Goal: Find specific page/section: Find specific page/section

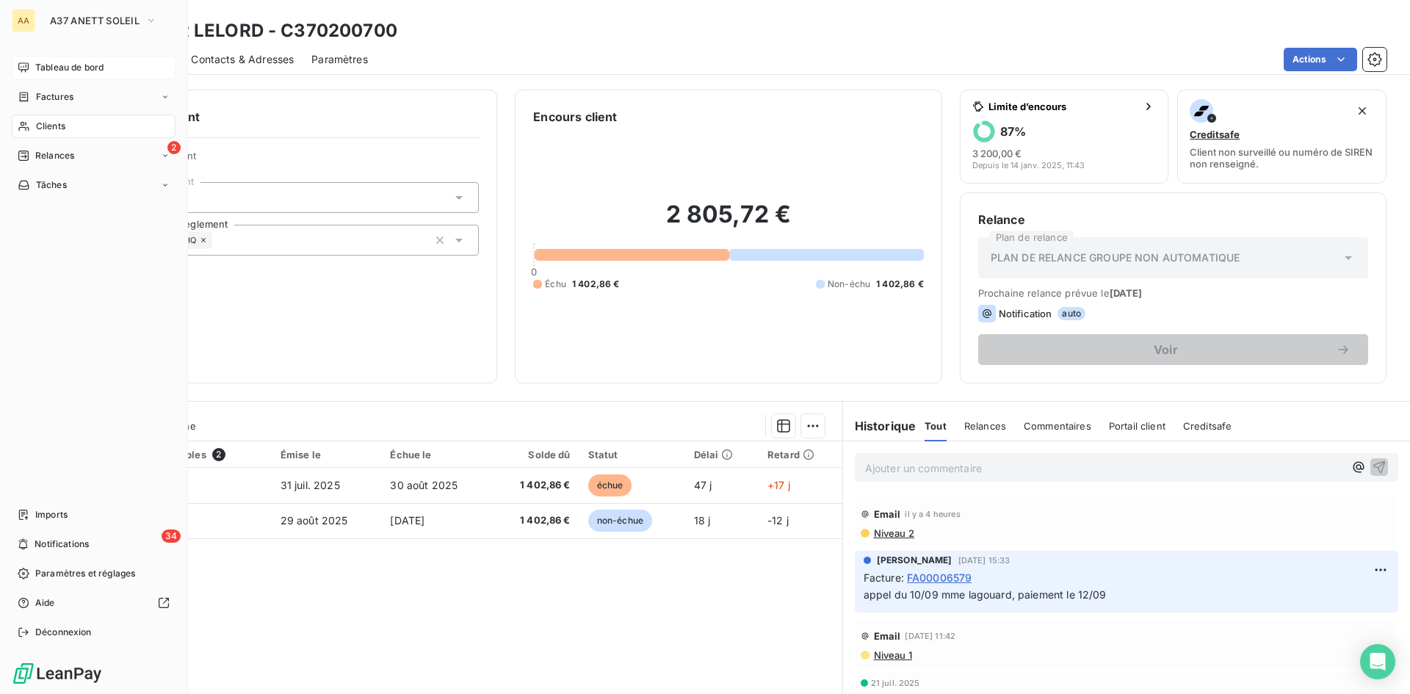
click at [50, 65] on span "Tableau de bord" at bounding box center [69, 67] width 68 height 13
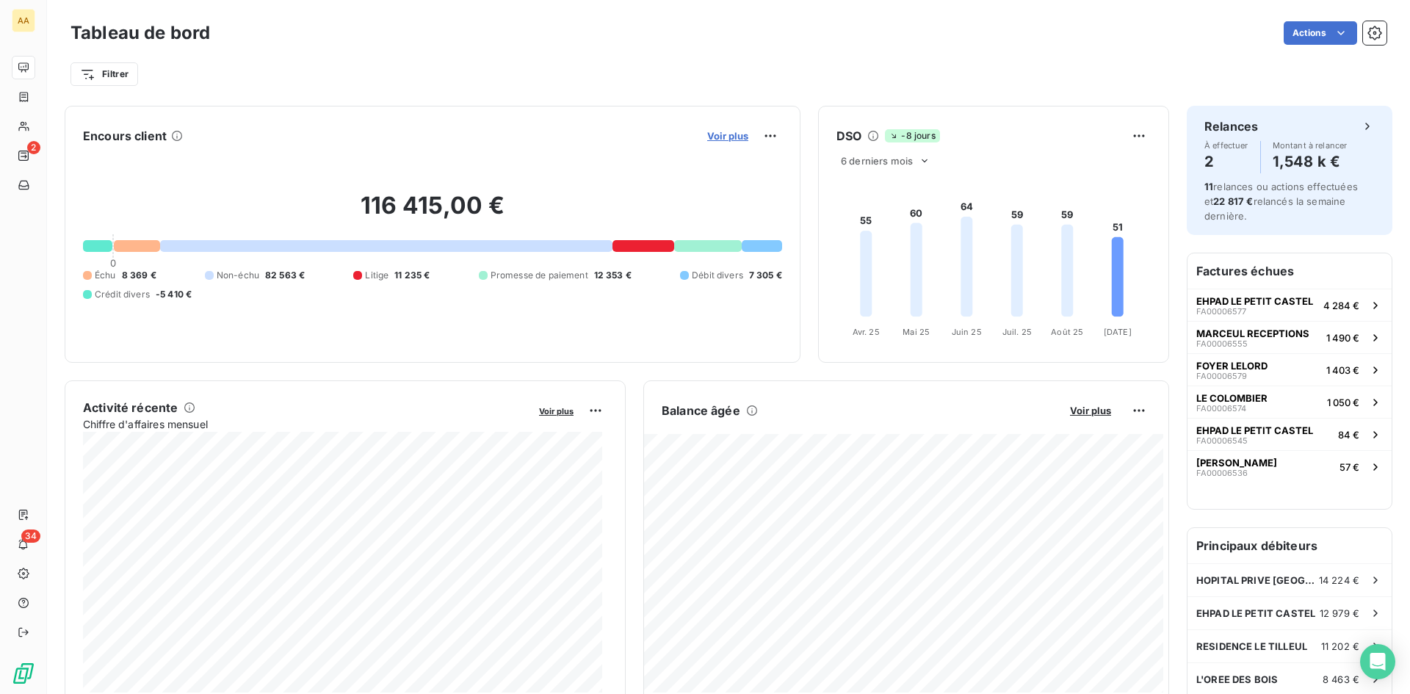
click at [716, 136] on span "Voir plus" at bounding box center [727, 136] width 41 height 12
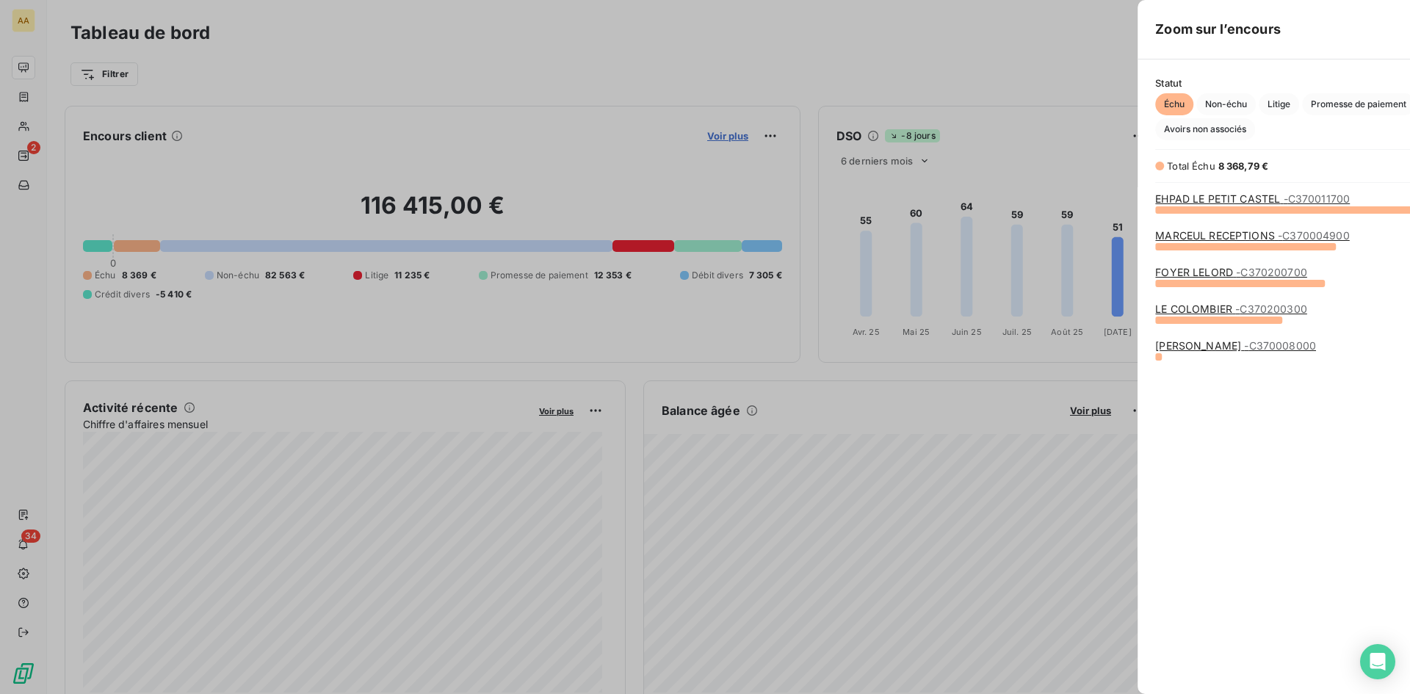
scroll to position [474, 553]
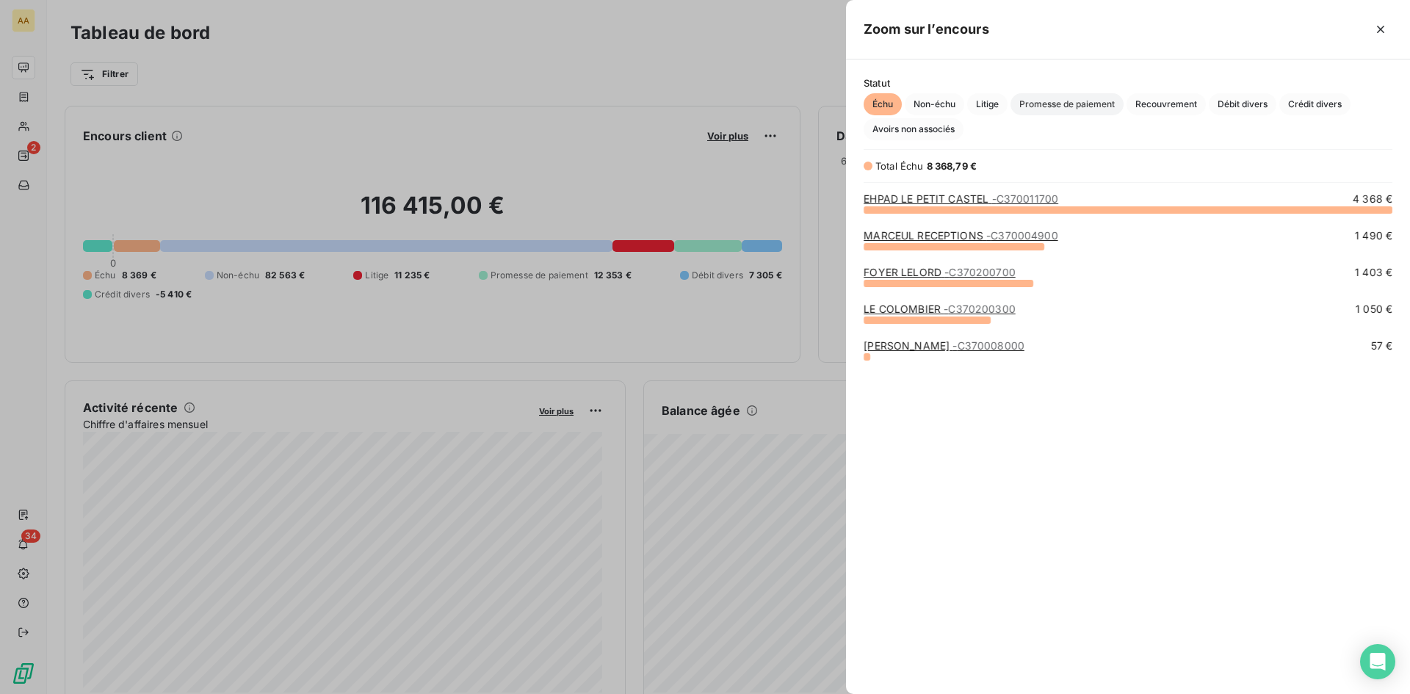
click at [1088, 96] on span "Promesse de paiement" at bounding box center [1067, 104] width 113 height 22
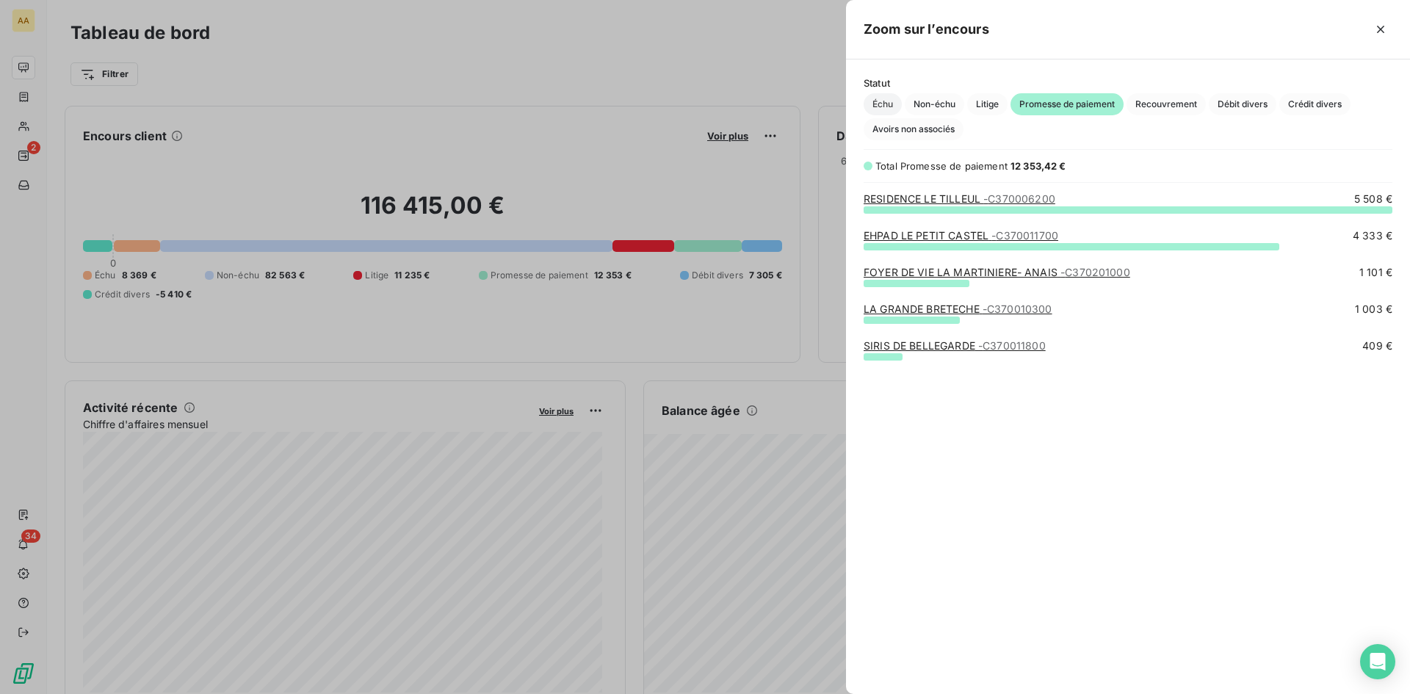
click at [879, 105] on span "Échu" at bounding box center [883, 104] width 38 height 22
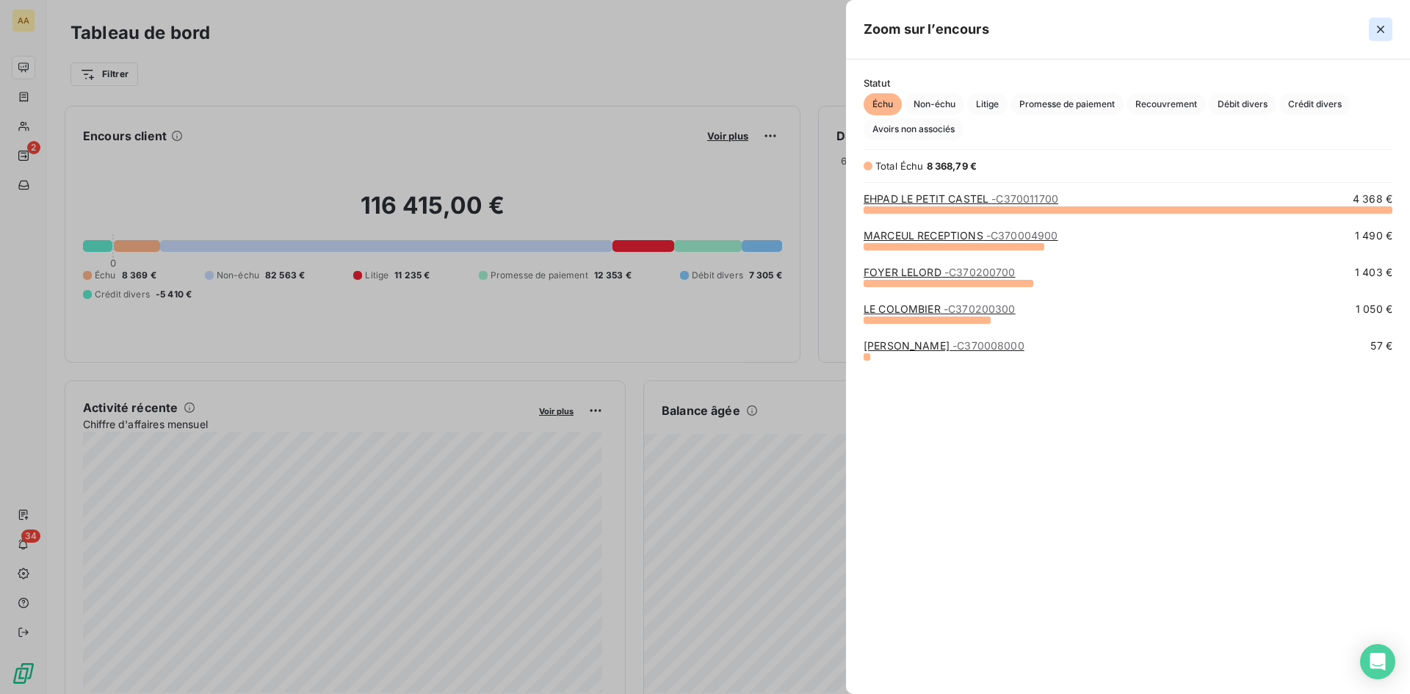
click at [1383, 30] on icon "button" at bounding box center [1380, 29] width 7 height 7
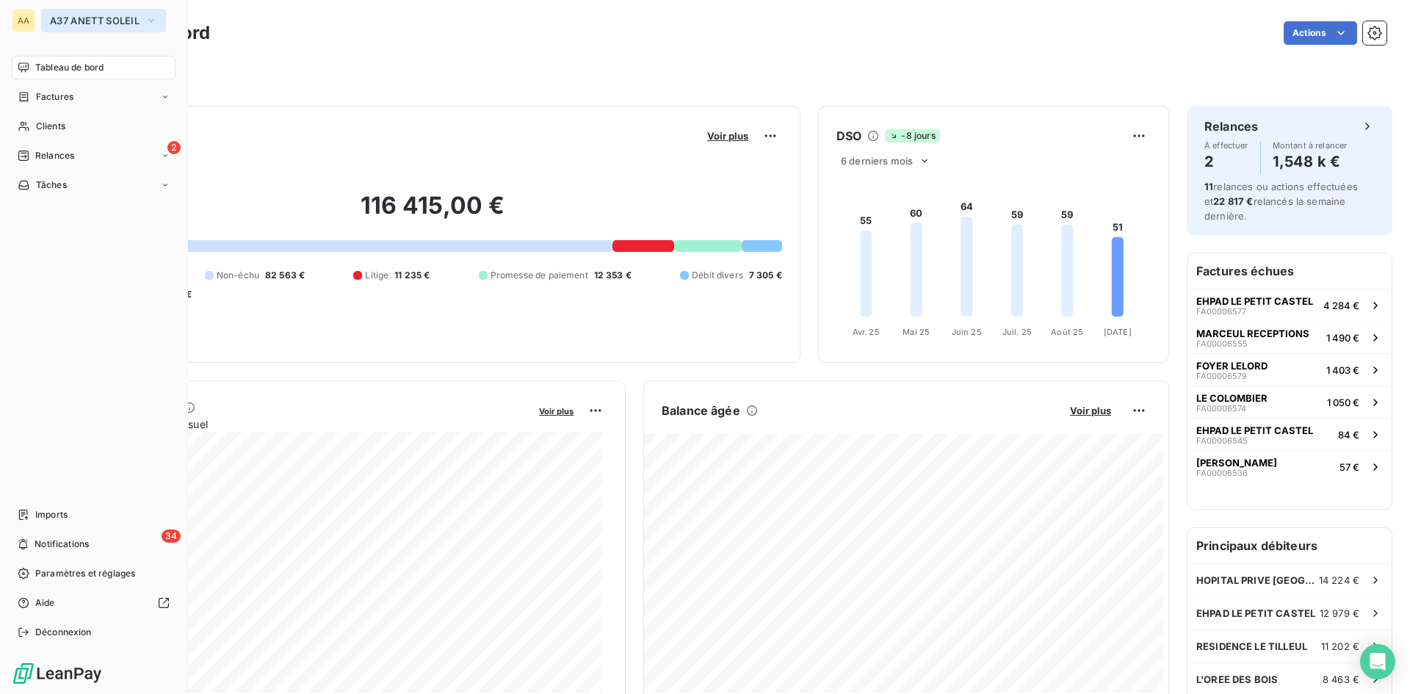
click at [149, 19] on icon "button" at bounding box center [151, 20] width 12 height 15
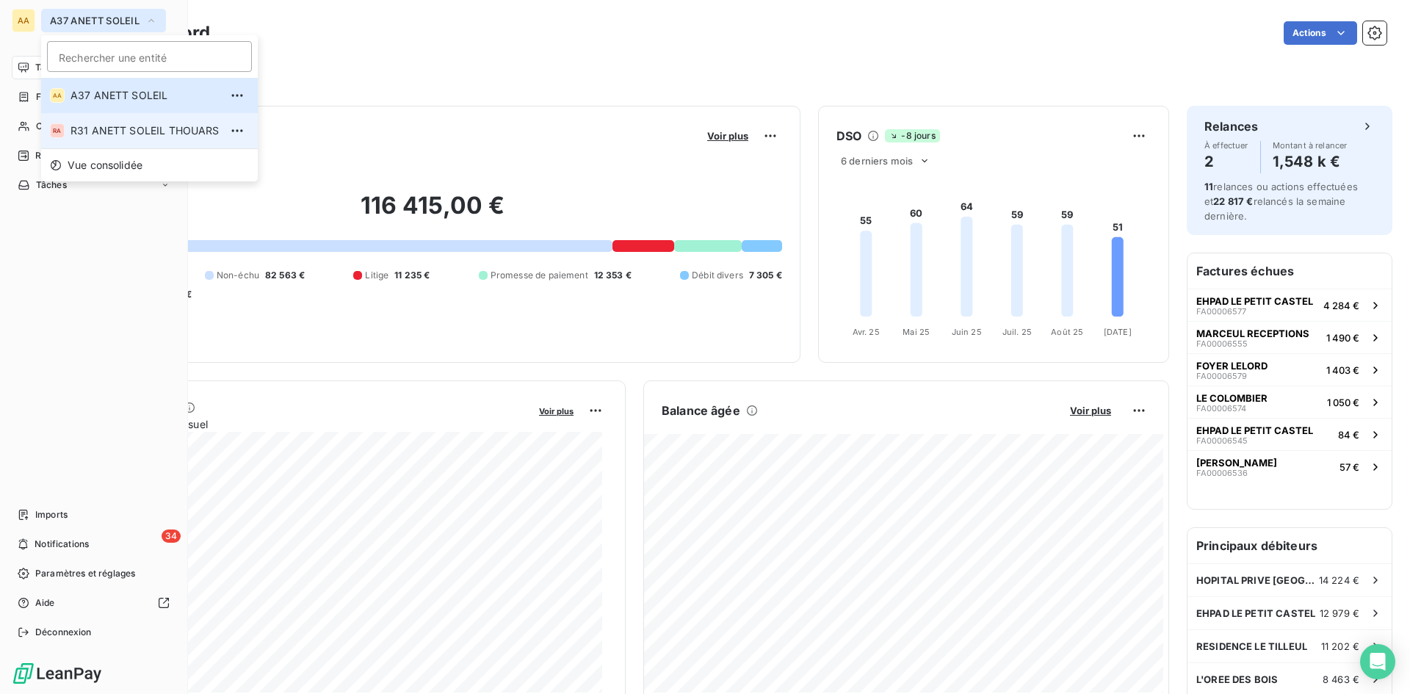
click at [126, 134] on span "R31 ANETT SOLEIL THOUARS" at bounding box center [145, 130] width 149 height 15
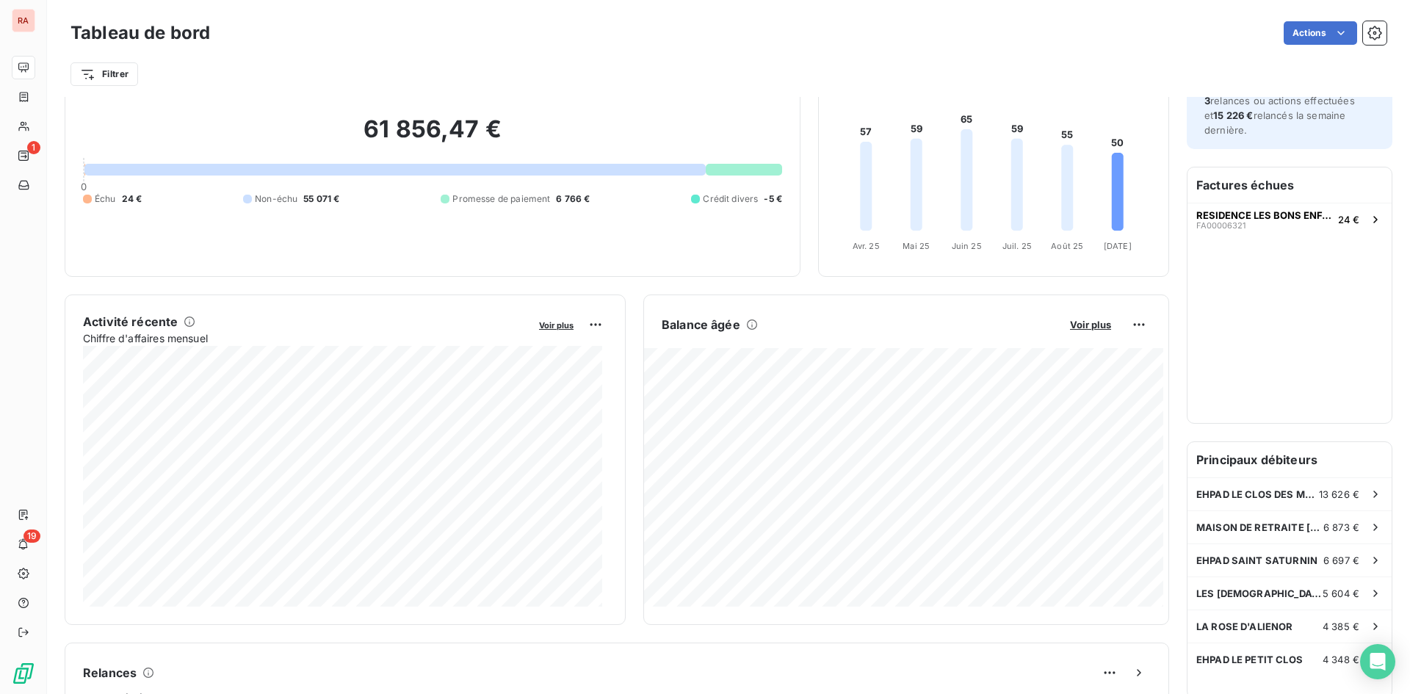
scroll to position [0, 0]
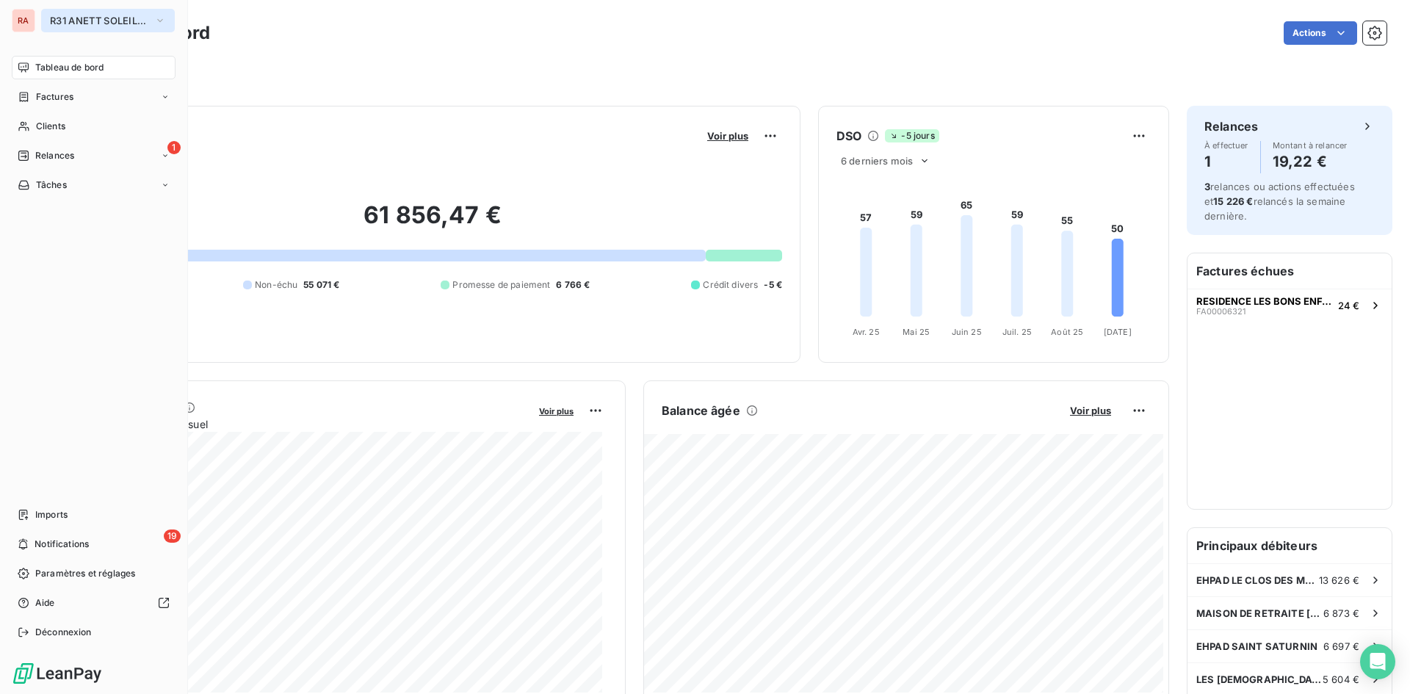
click at [162, 18] on icon "button" at bounding box center [160, 20] width 12 height 15
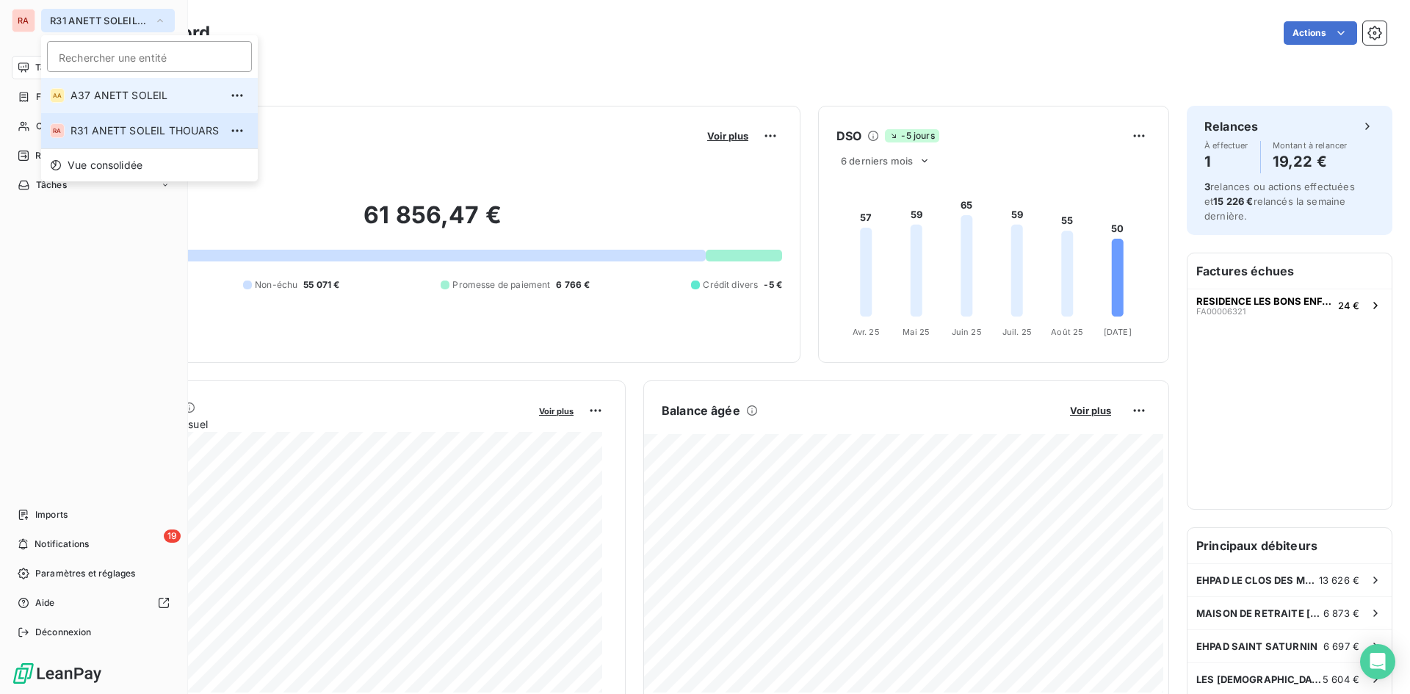
click at [130, 98] on span "A37 ANETT SOLEIL" at bounding box center [145, 95] width 149 height 15
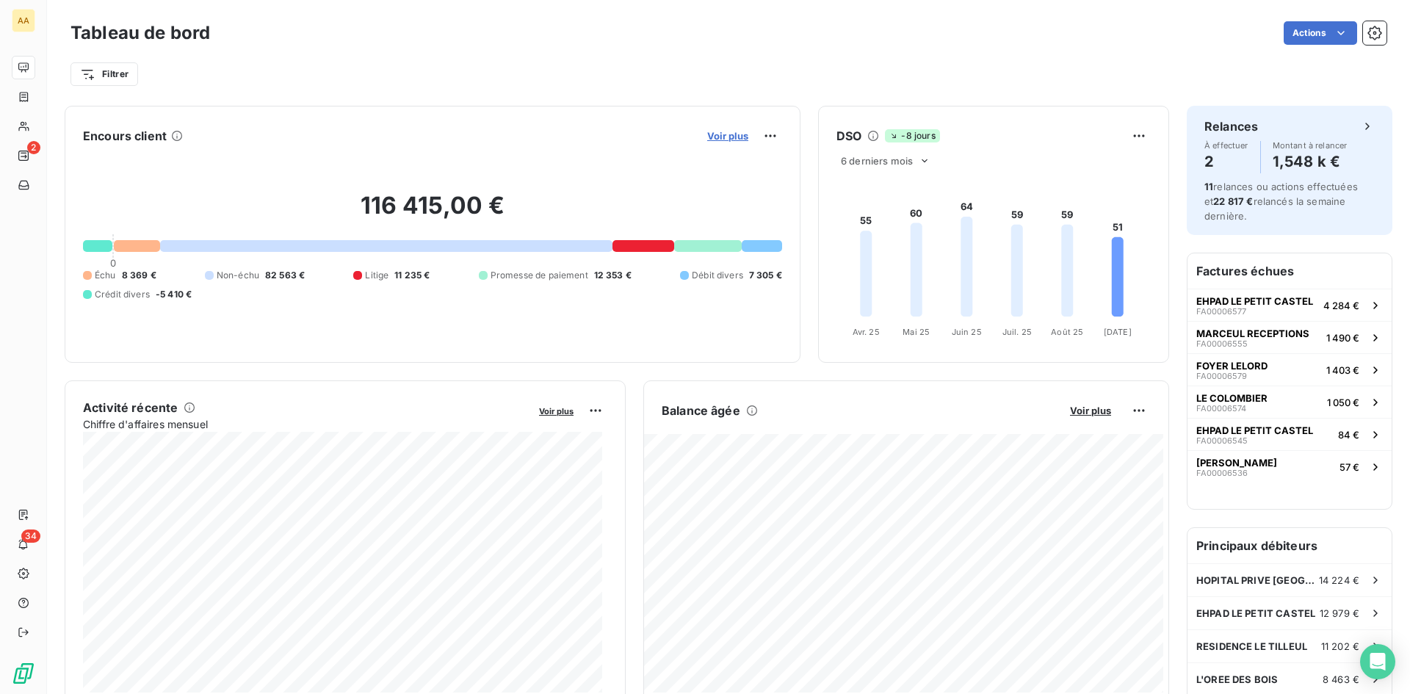
click at [718, 133] on span "Voir plus" at bounding box center [727, 136] width 41 height 12
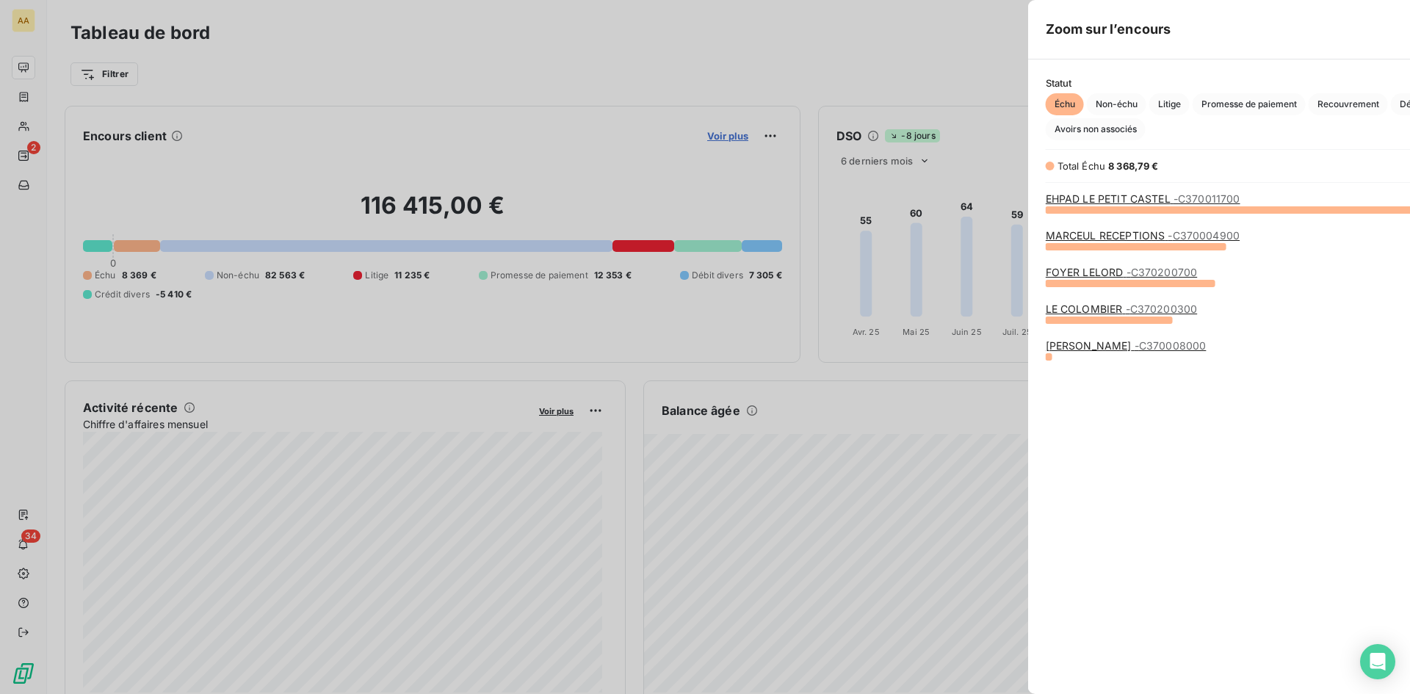
scroll to position [683, 553]
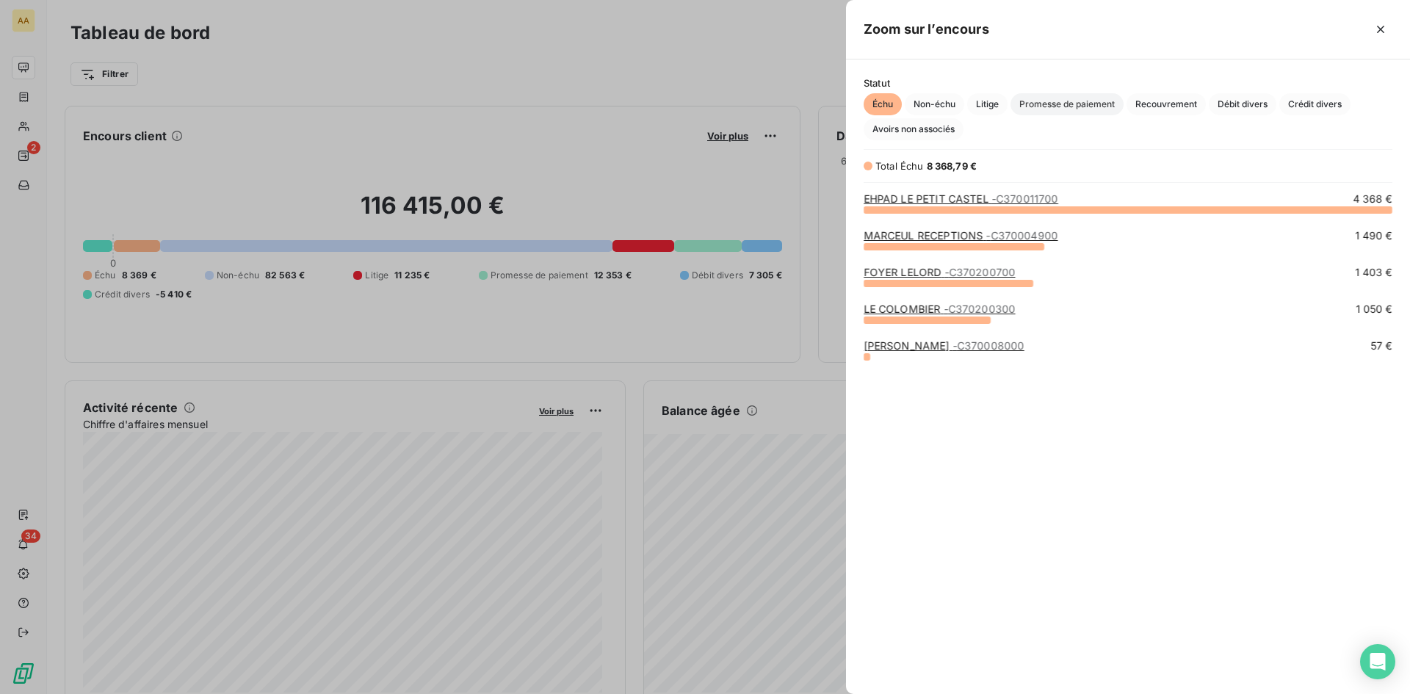
click at [1092, 101] on span "Promesse de paiement" at bounding box center [1067, 104] width 113 height 22
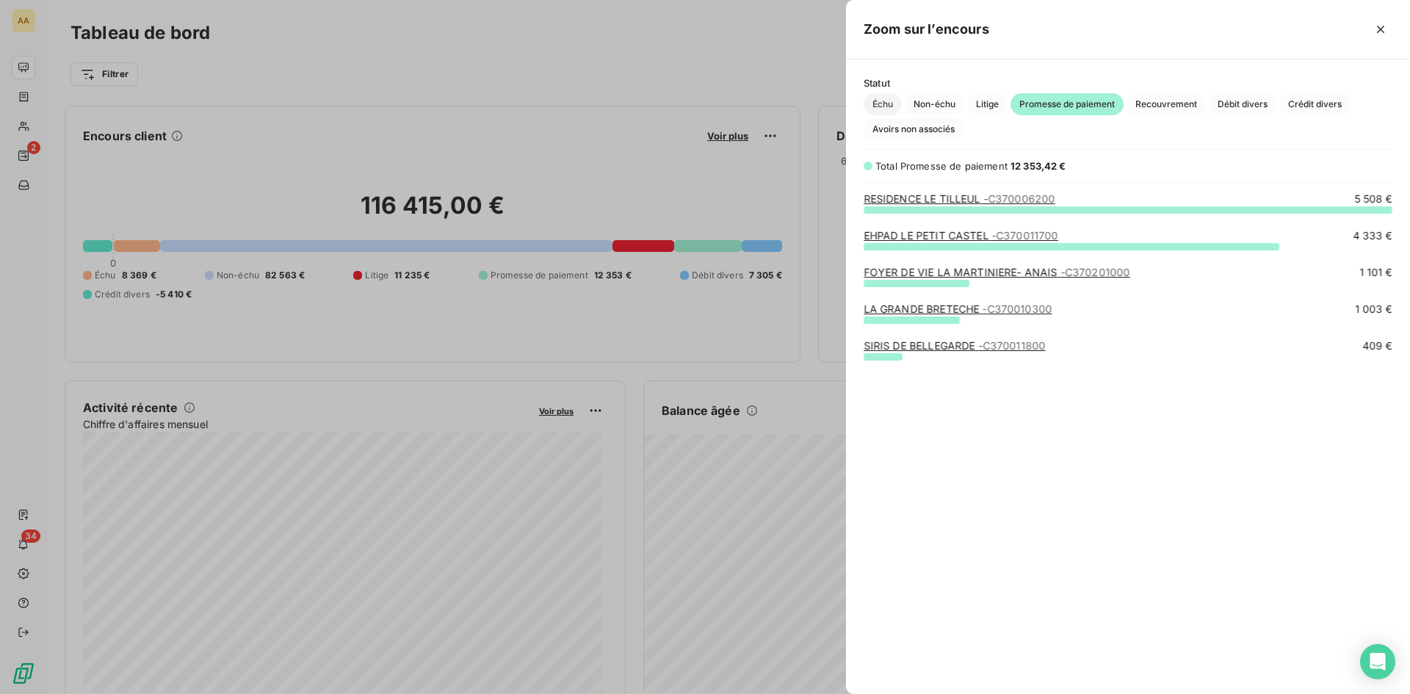
click at [888, 108] on span "Échu" at bounding box center [883, 104] width 38 height 22
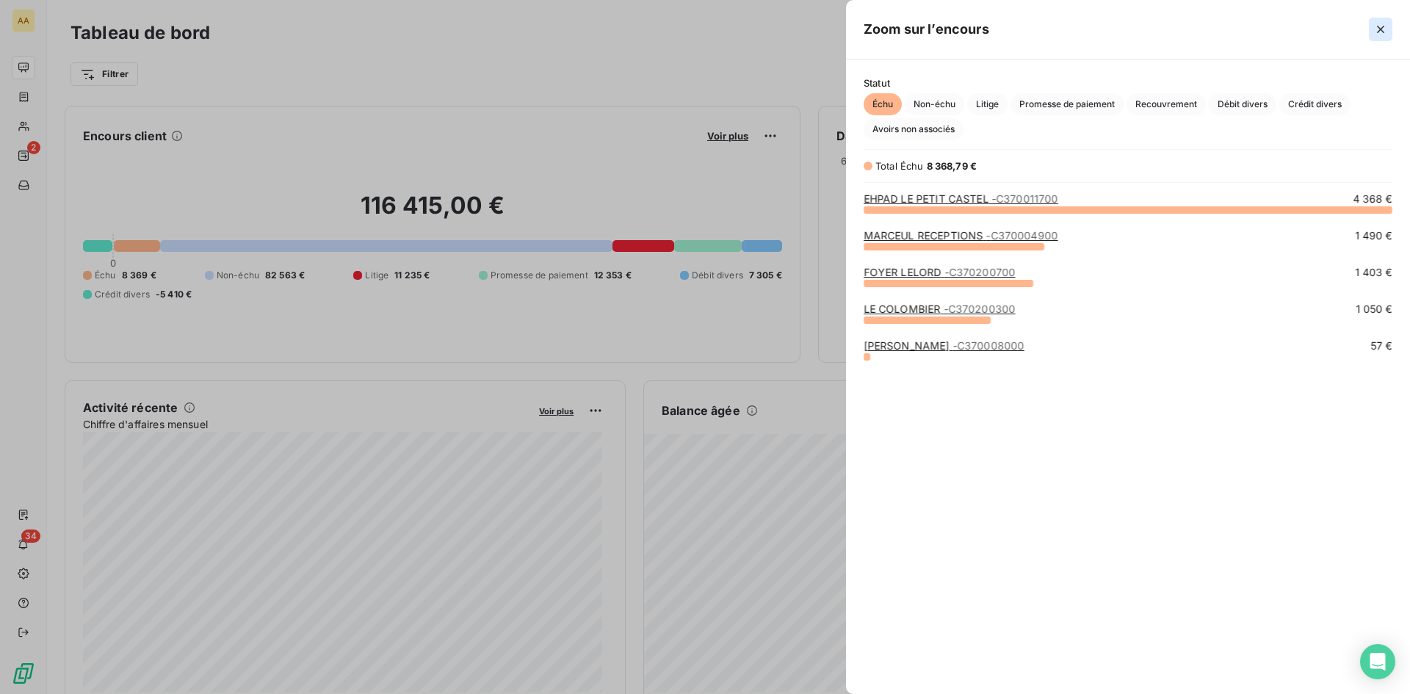
click at [1380, 27] on icon "button" at bounding box center [1380, 29] width 7 height 7
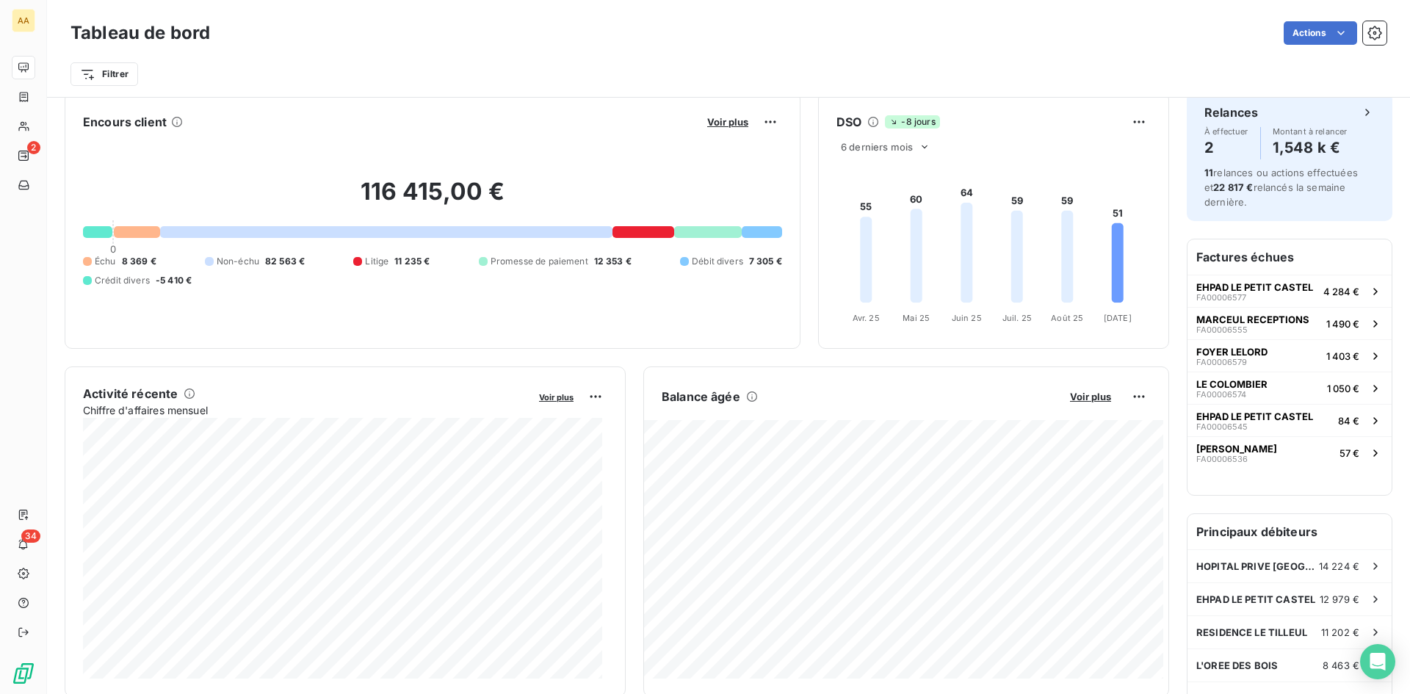
scroll to position [0, 0]
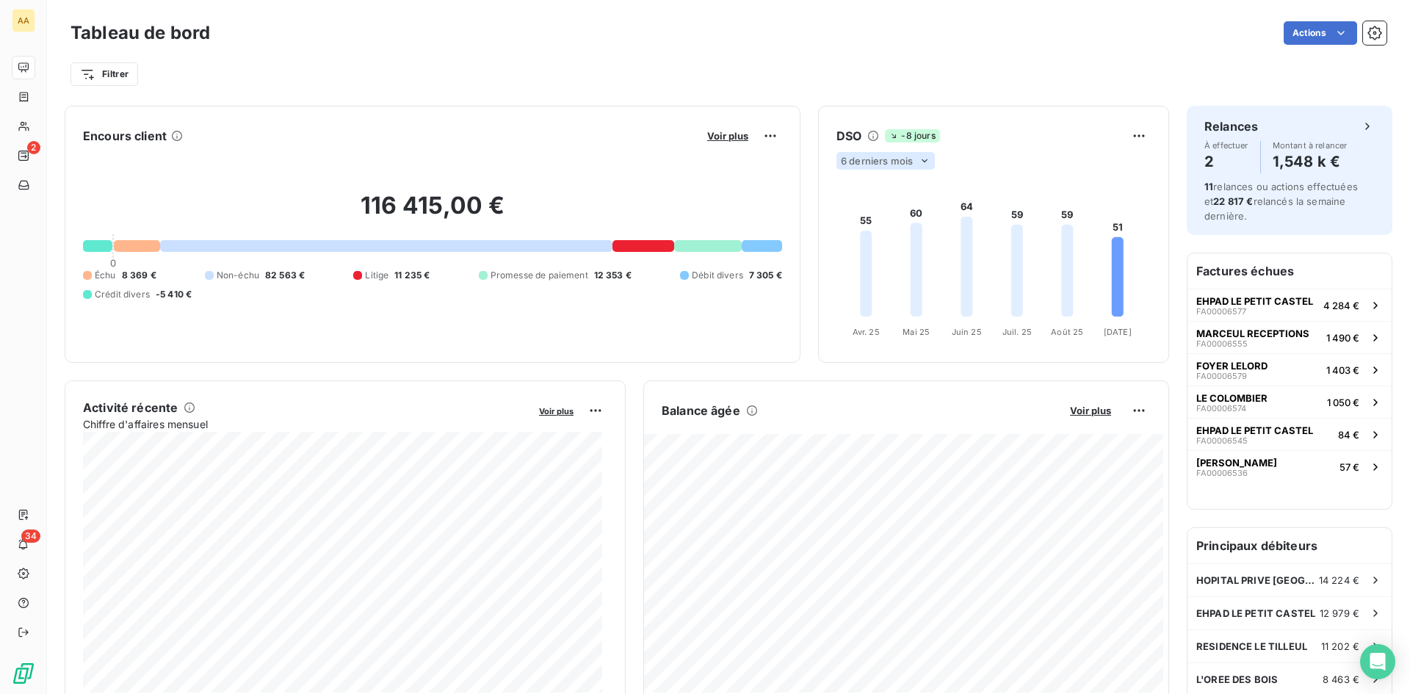
click at [919, 161] on icon at bounding box center [925, 161] width 12 height 12
click at [849, 220] on div at bounding box center [856, 218] width 15 height 15
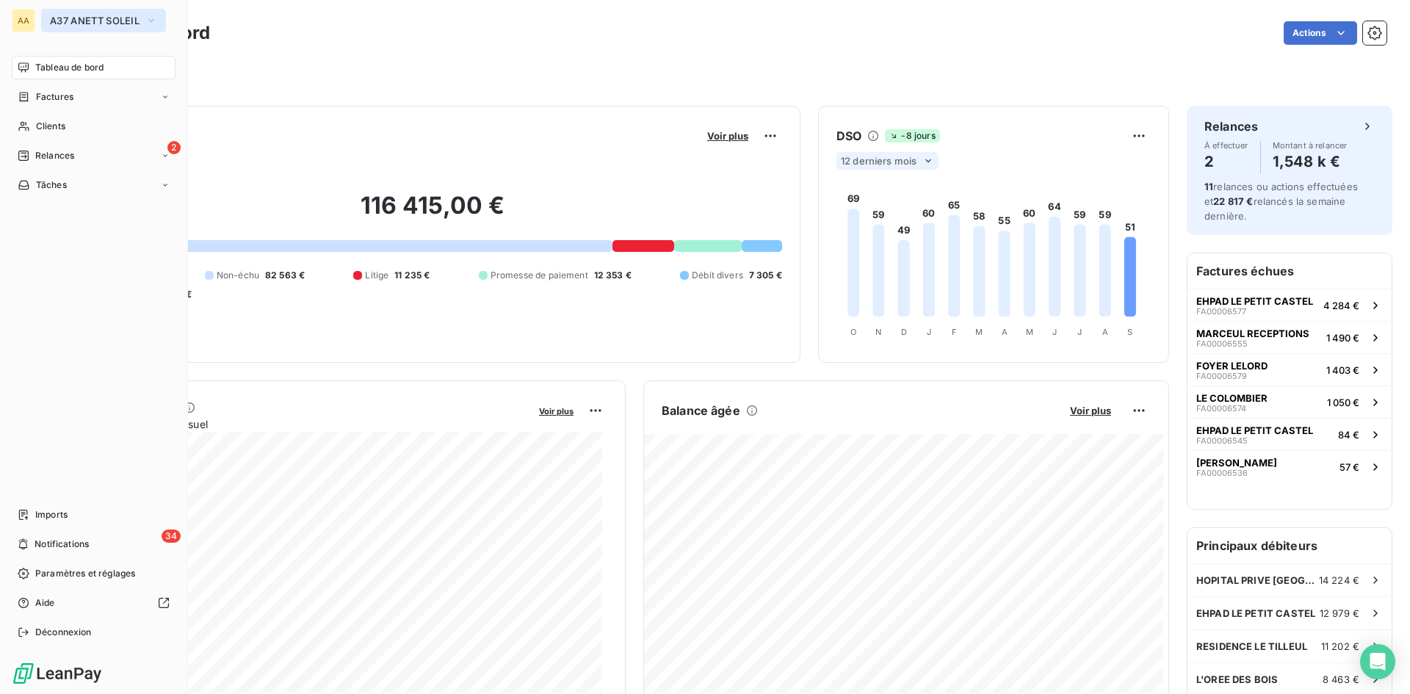
click at [150, 18] on icon "button" at bounding box center [151, 20] width 12 height 15
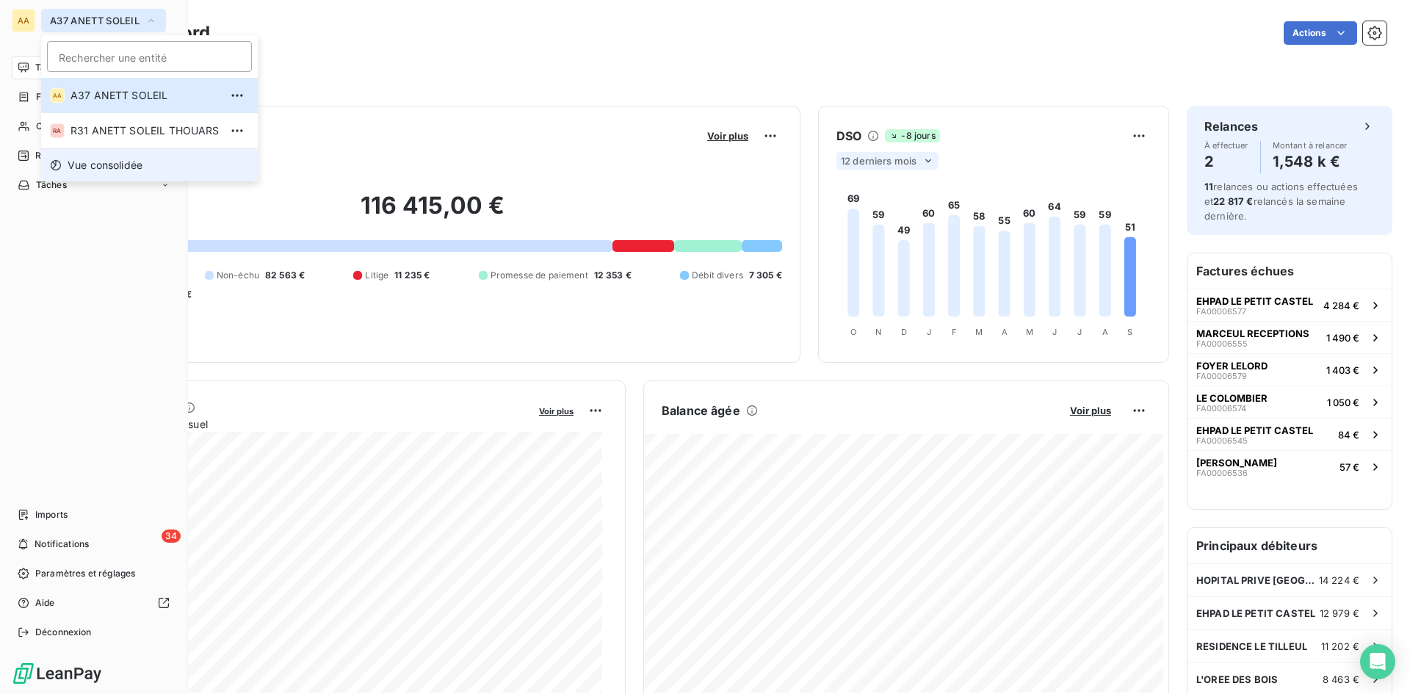
click at [125, 162] on span "Vue consolidée" at bounding box center [105, 165] width 75 height 15
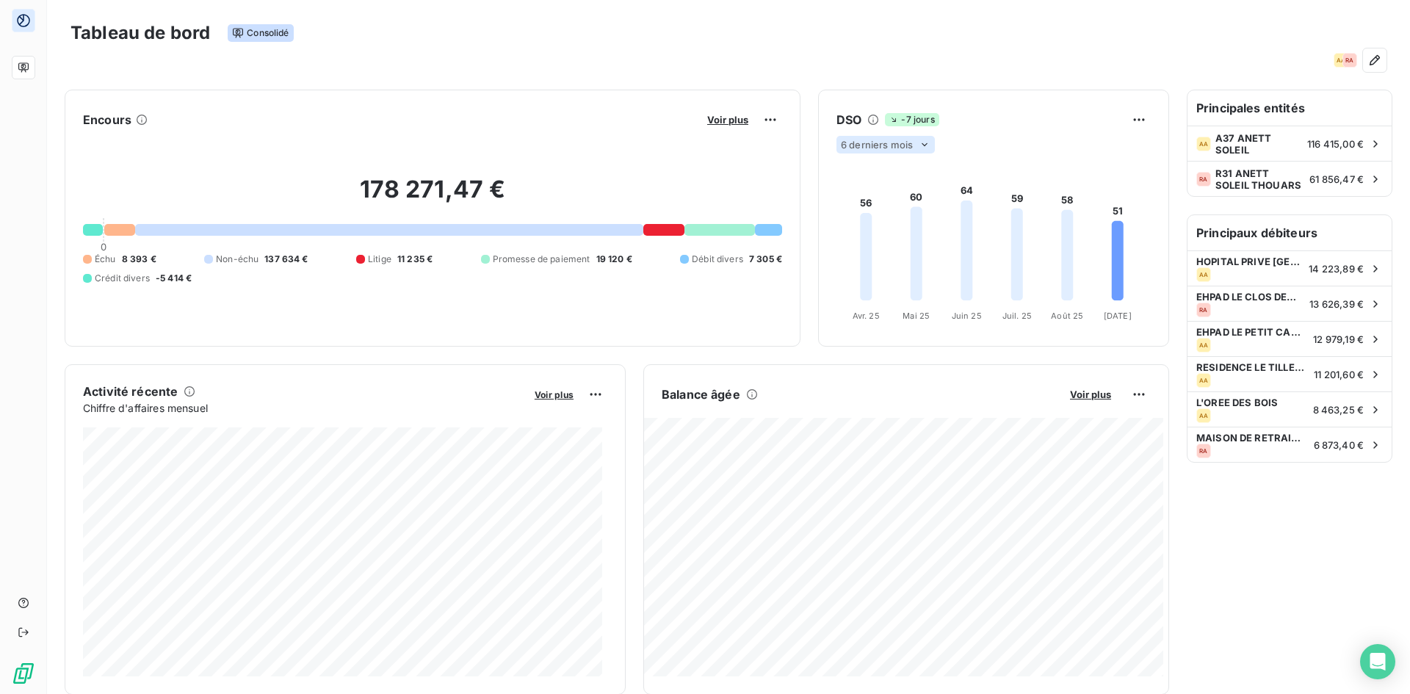
click at [919, 143] on icon at bounding box center [925, 145] width 12 height 12
click at [854, 203] on div at bounding box center [856, 202] width 15 height 15
